Goal: Task Accomplishment & Management: Manage account settings

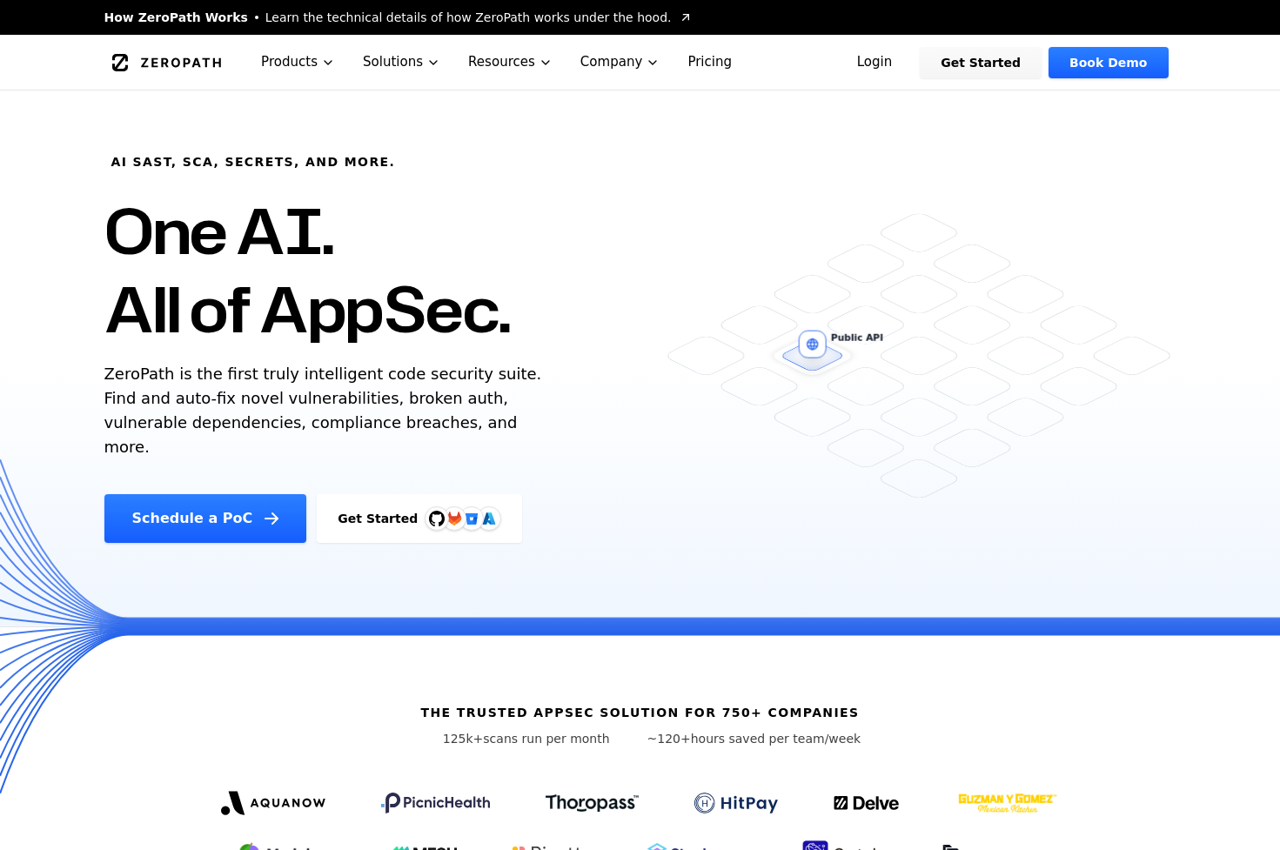
scroll to position [1625, 0]
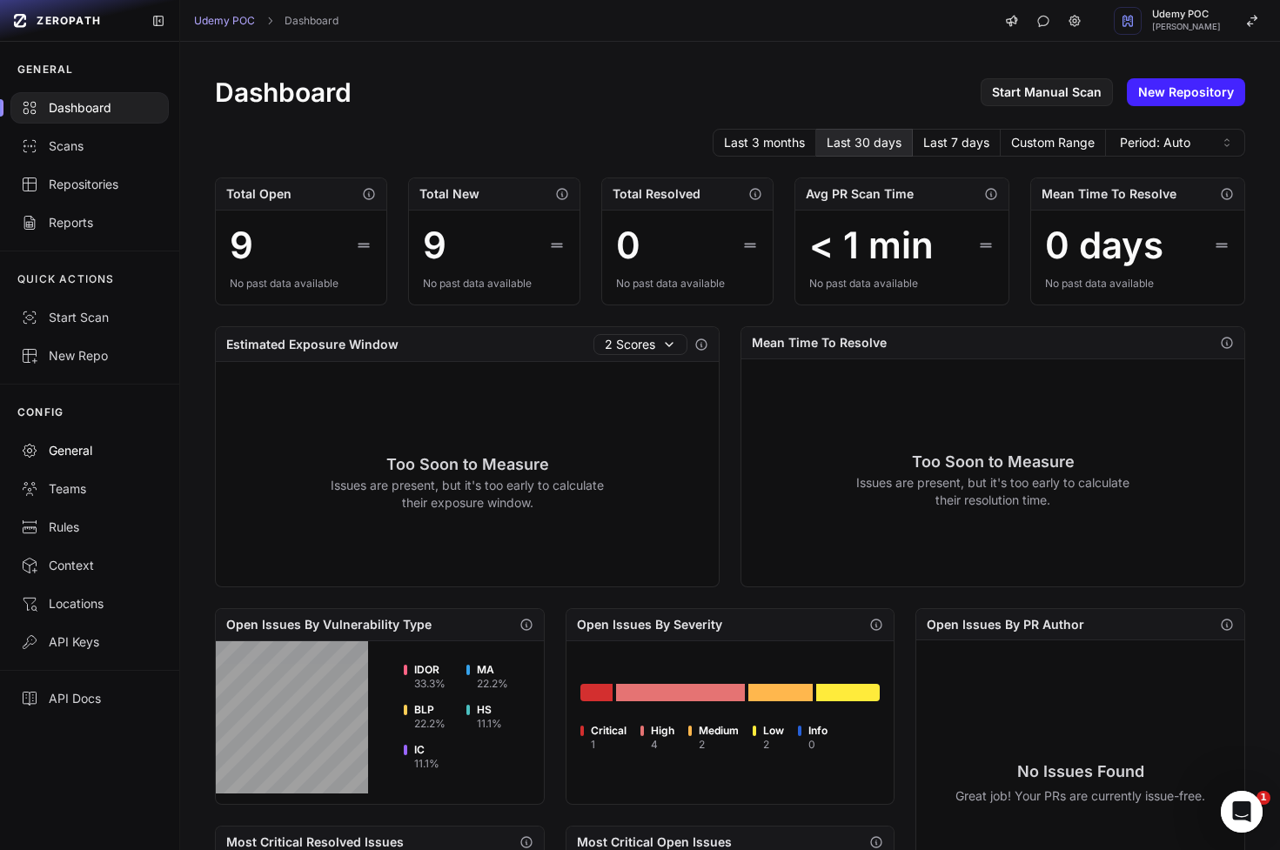
click at [80, 454] on div "General" at bounding box center [90, 450] width 138 height 17
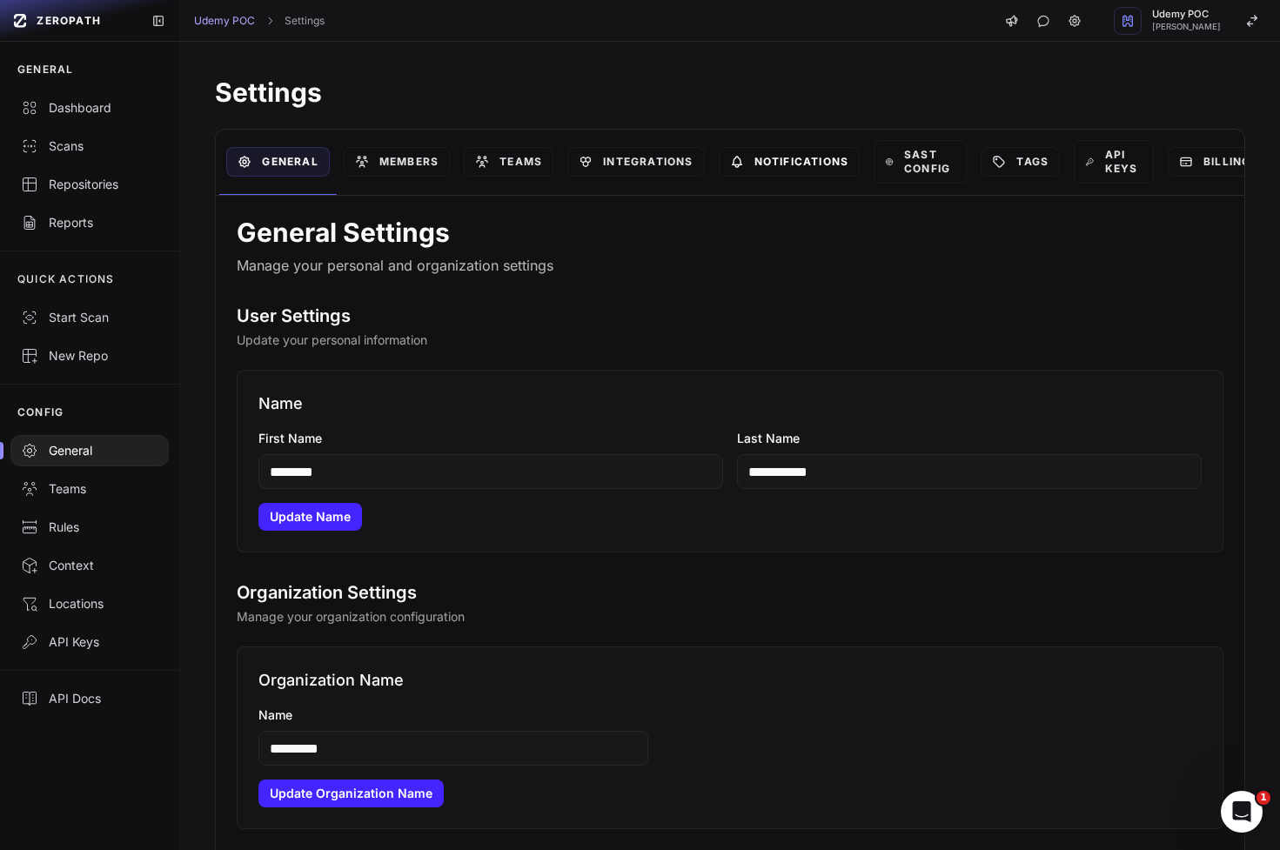
click at [769, 152] on link "Notifications" at bounding box center [790, 162] width 142 height 30
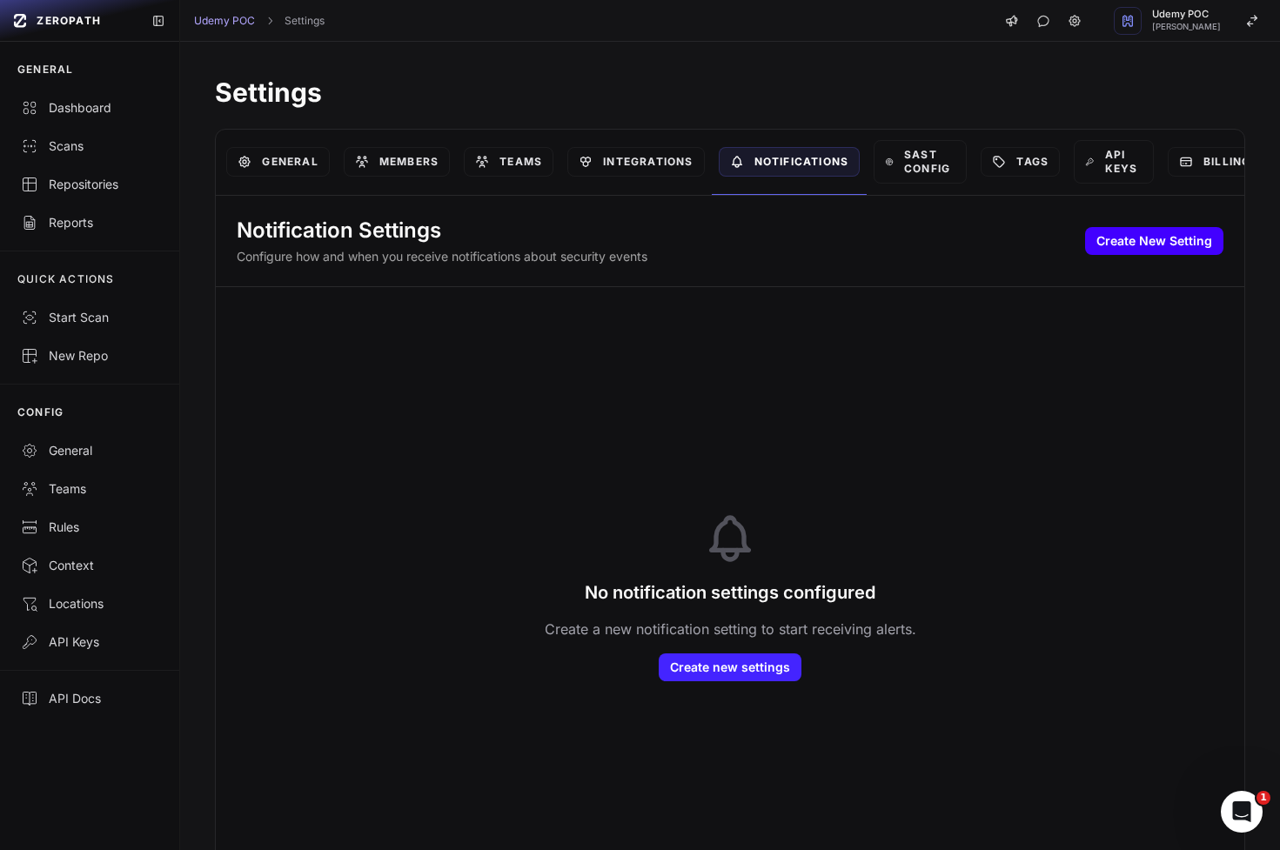
click at [1184, 241] on button "Create New Setting" at bounding box center [1154, 241] width 138 height 28
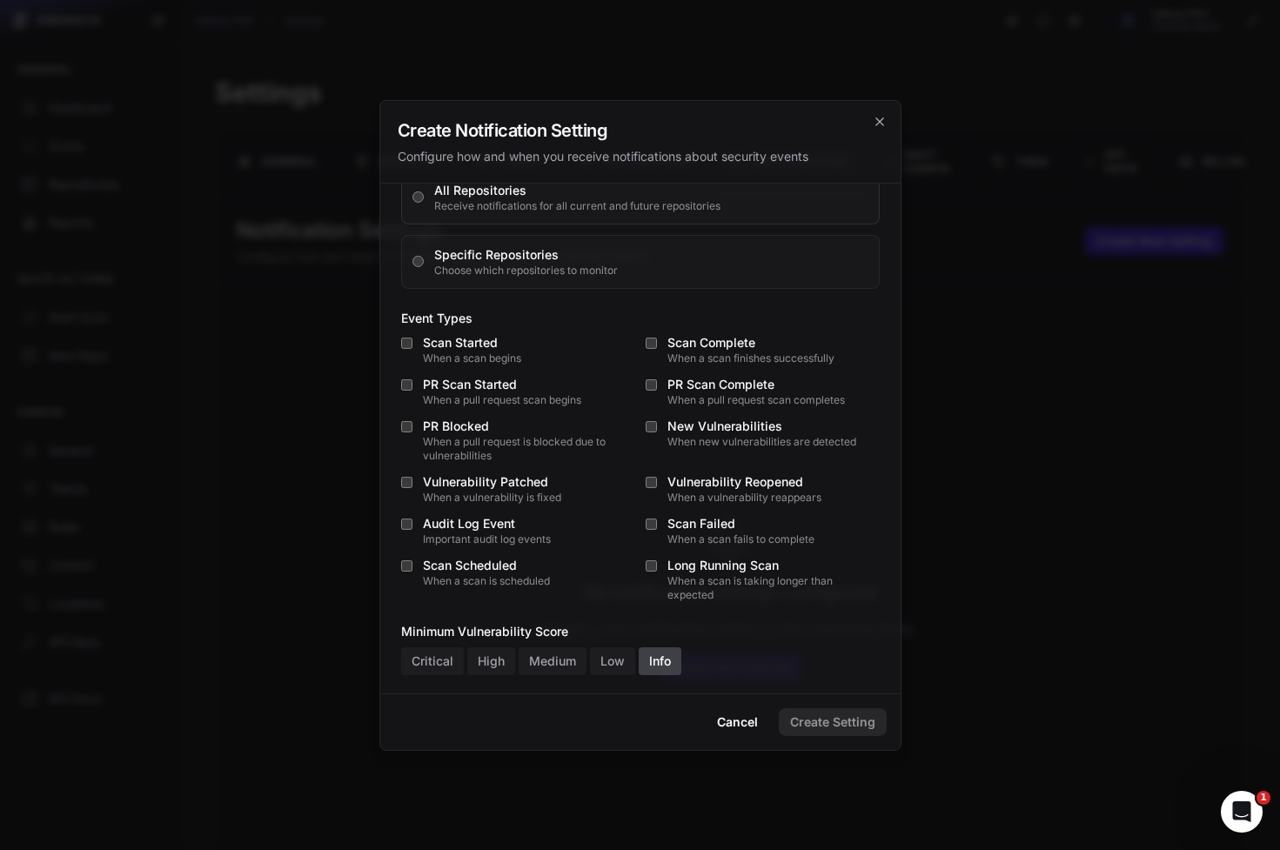
scroll to position [332, 0]
click at [468, 426] on div "PR Blocked" at bounding box center [529, 422] width 212 height 17
click at [446, 426] on div "PR Blocked" at bounding box center [529, 422] width 212 height 17
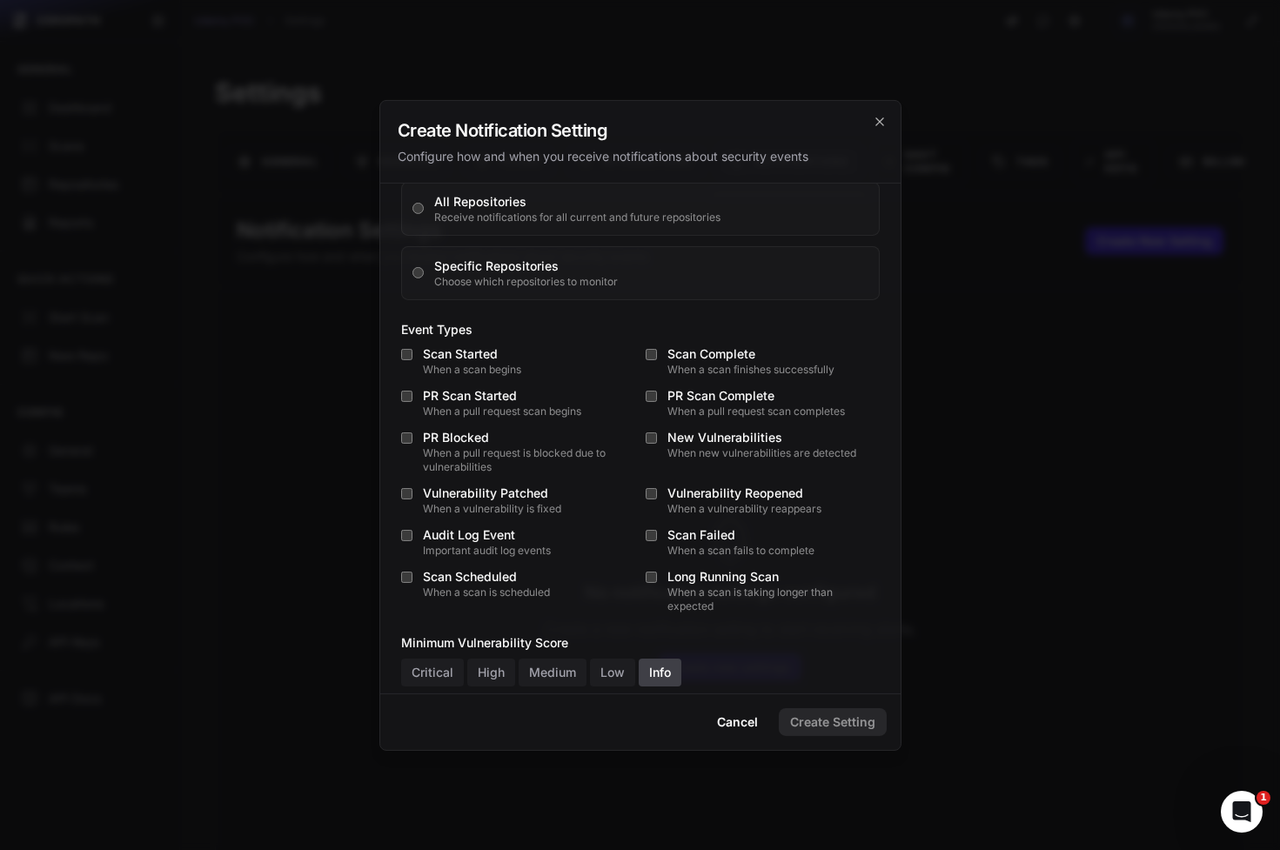
scroll to position [323, 0]
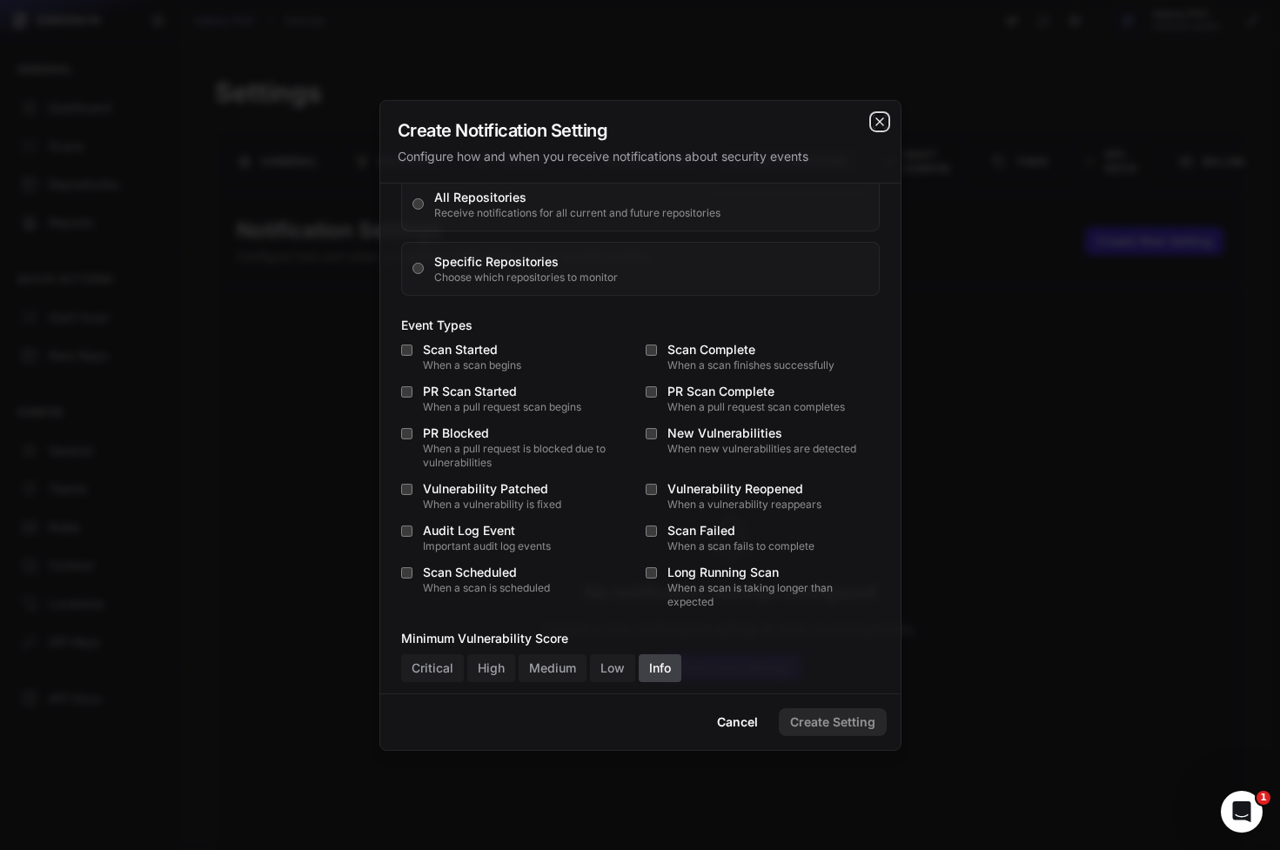
click at [876, 125] on icon "cross 2," at bounding box center [880, 121] width 14 height 14
